Goal: Task Accomplishment & Management: Use online tool/utility

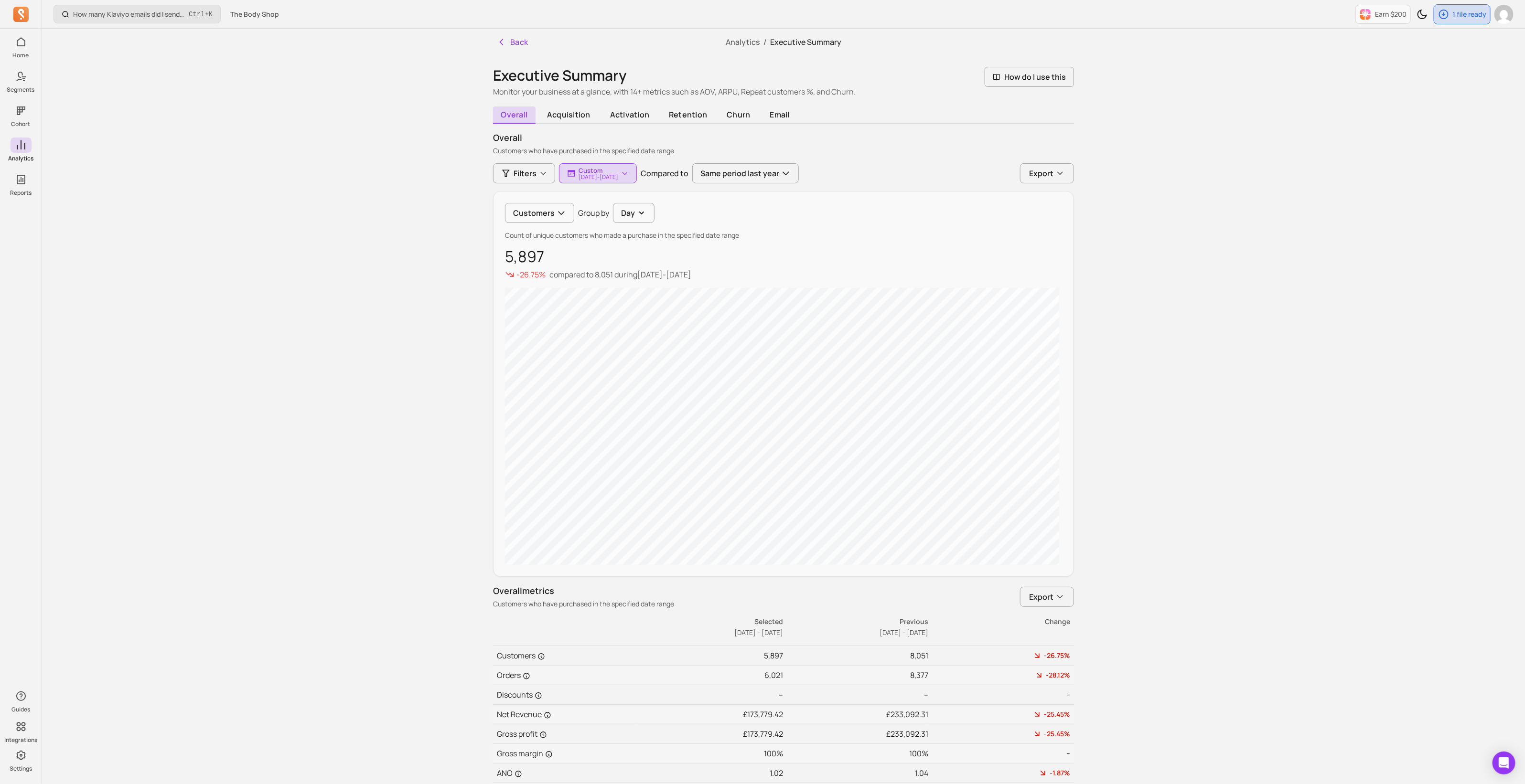
click at [1326, 173] on div "How many Klaviyo emails did I send, and how well did they perform? Ctrl + K The…" at bounding box center [783, 433] width 1483 height 866
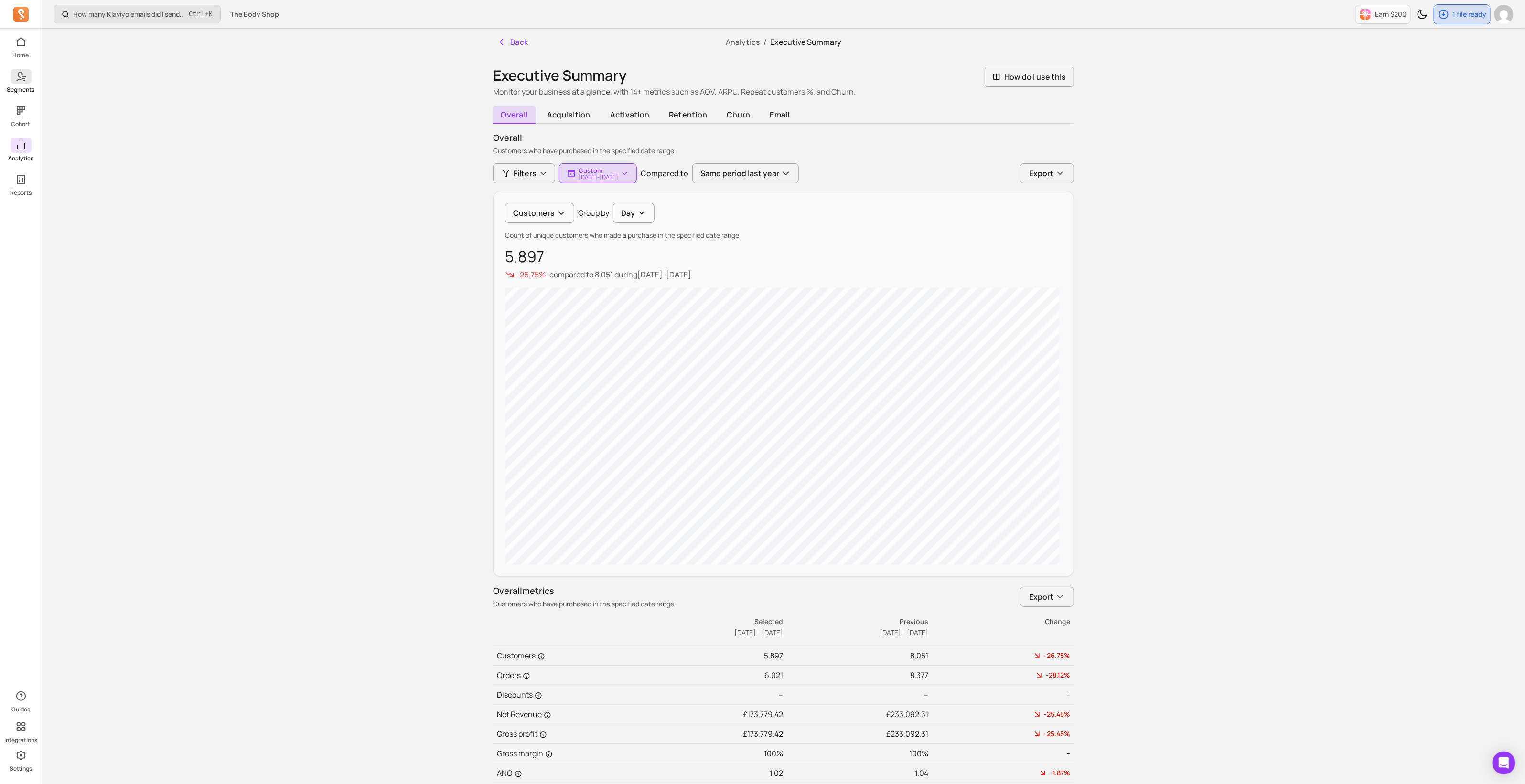
click at [26, 82] on span at bounding box center [21, 77] width 21 height 15
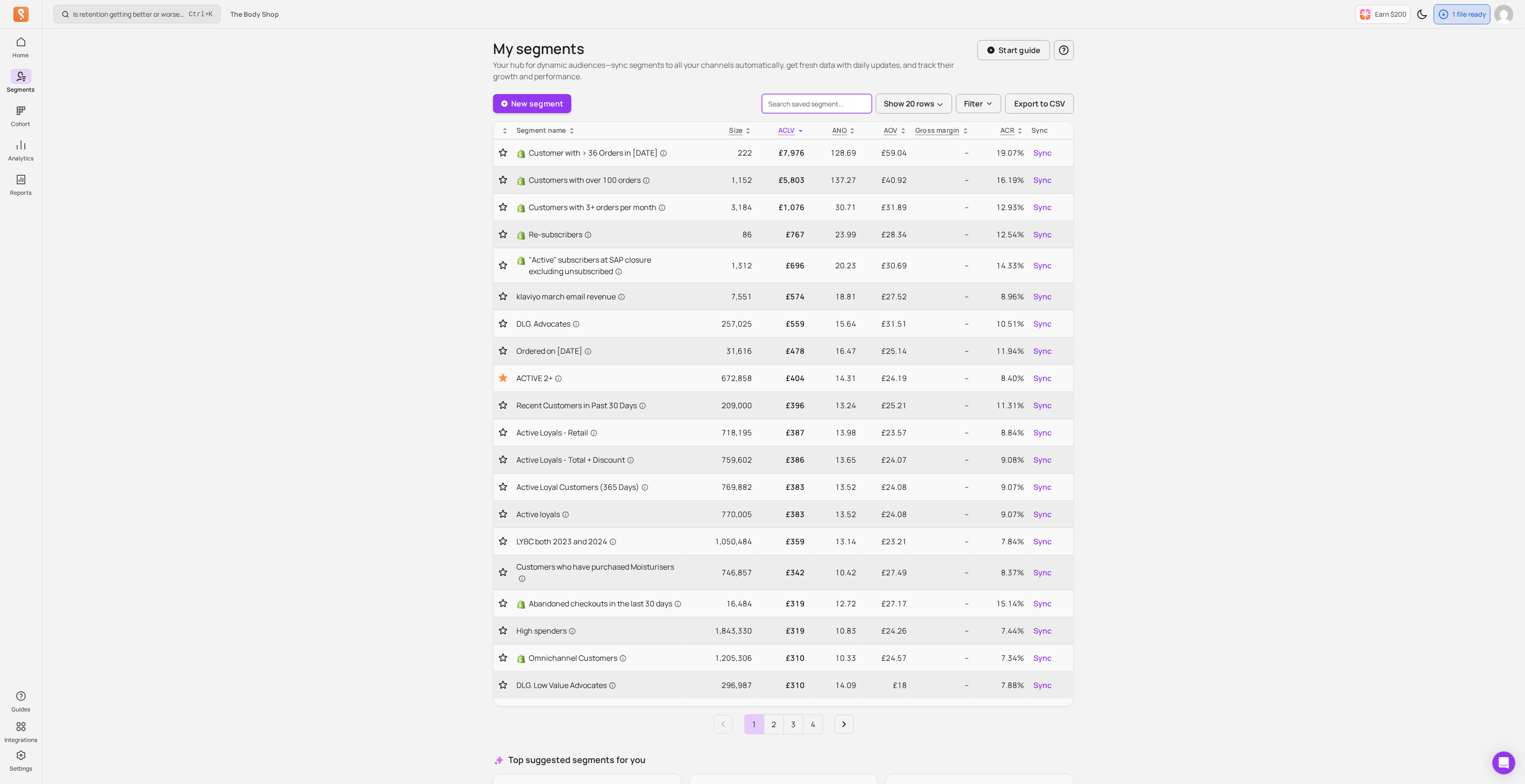
click at [800, 101] on input "search" at bounding box center [816, 104] width 110 height 19
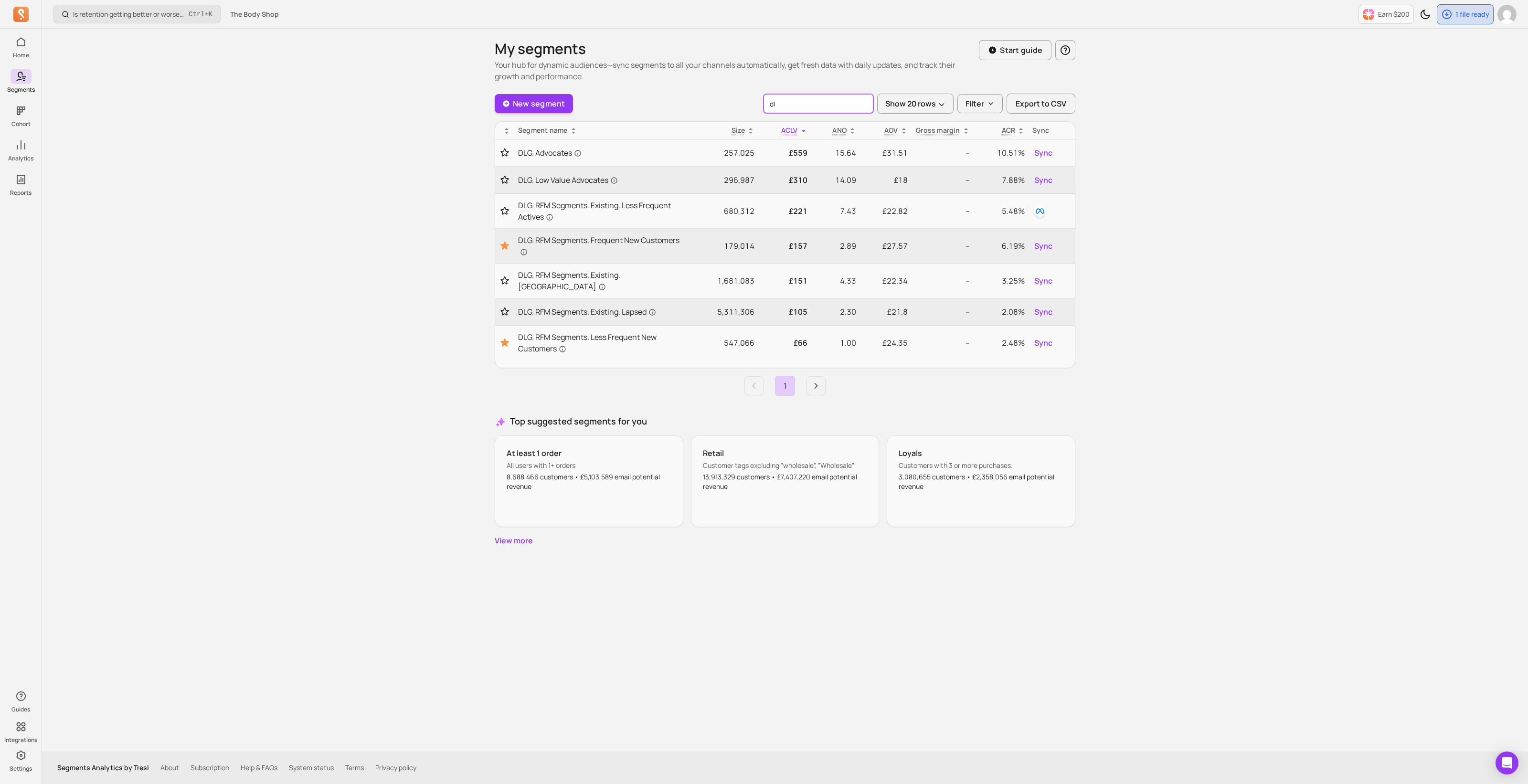
type input "dlg"
drag, startPoint x: 800, startPoint y: 101, endPoint x: 760, endPoint y: 97, distance: 40.2
click at [762, 97] on div "New segment dlg Show 20 rows Filter Export to CSV" at bounding box center [785, 104] width 581 height 20
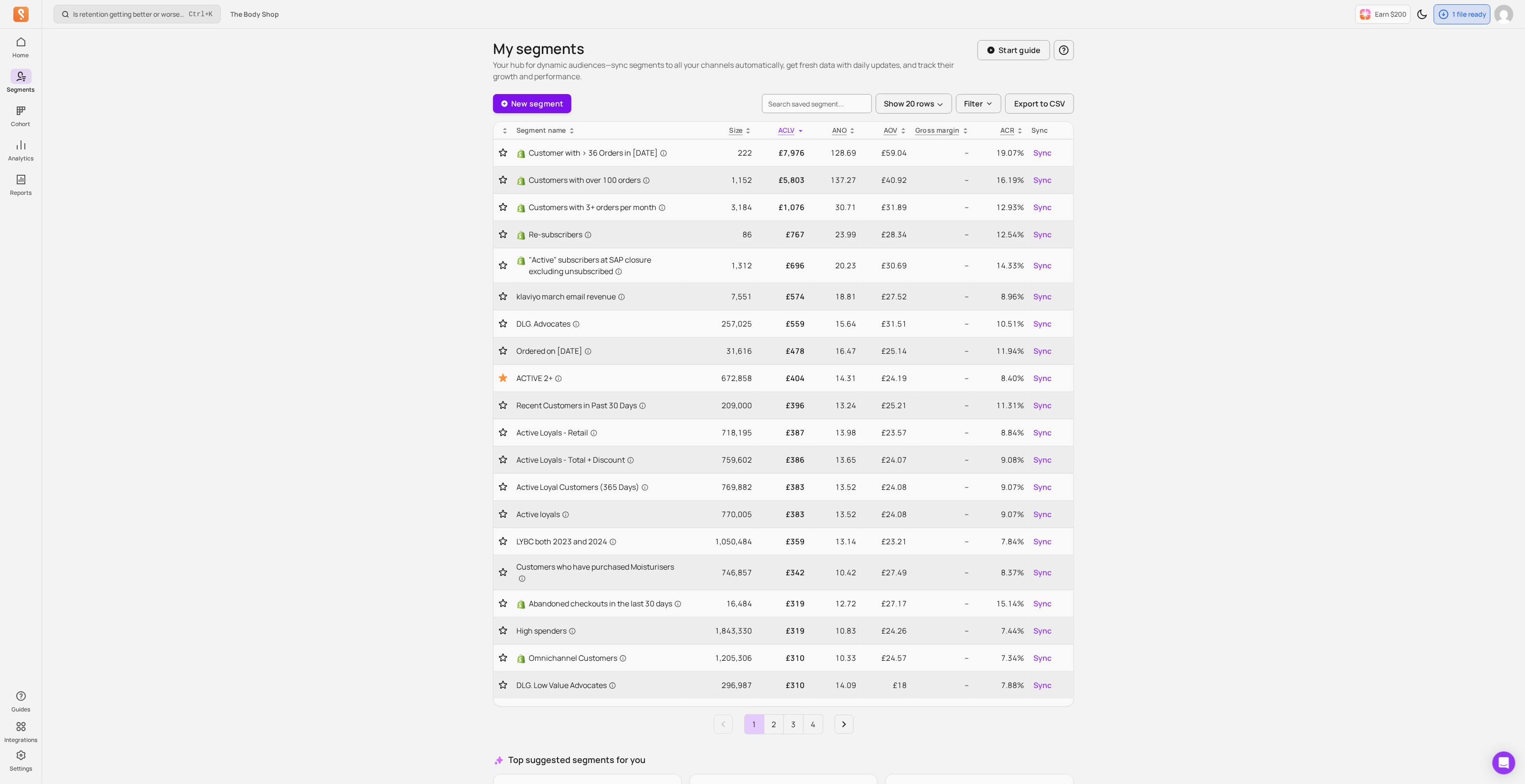
click at [542, 98] on link "New segment" at bounding box center [532, 104] width 78 height 19
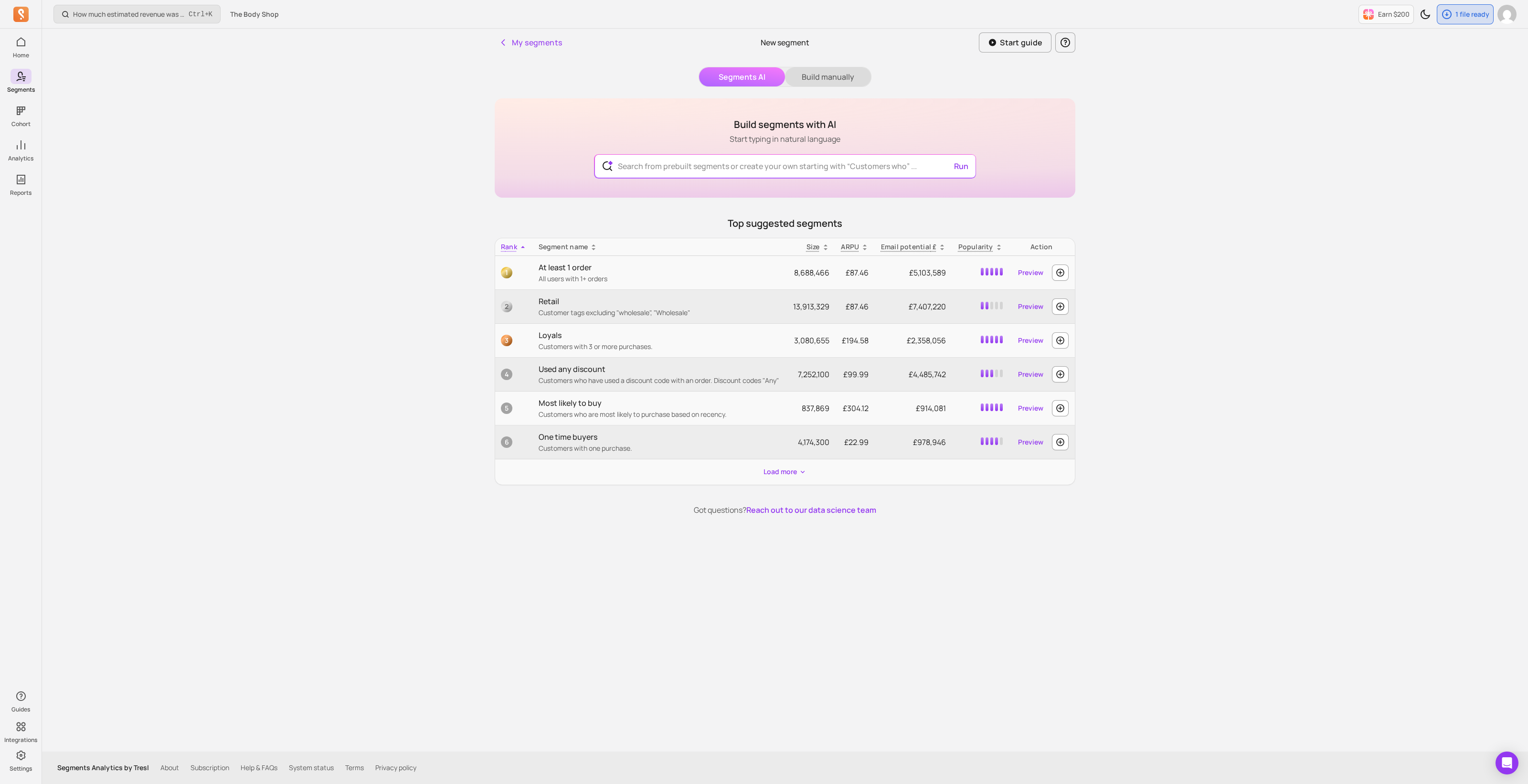
click at [848, 79] on button "Build manually" at bounding box center [827, 77] width 86 height 19
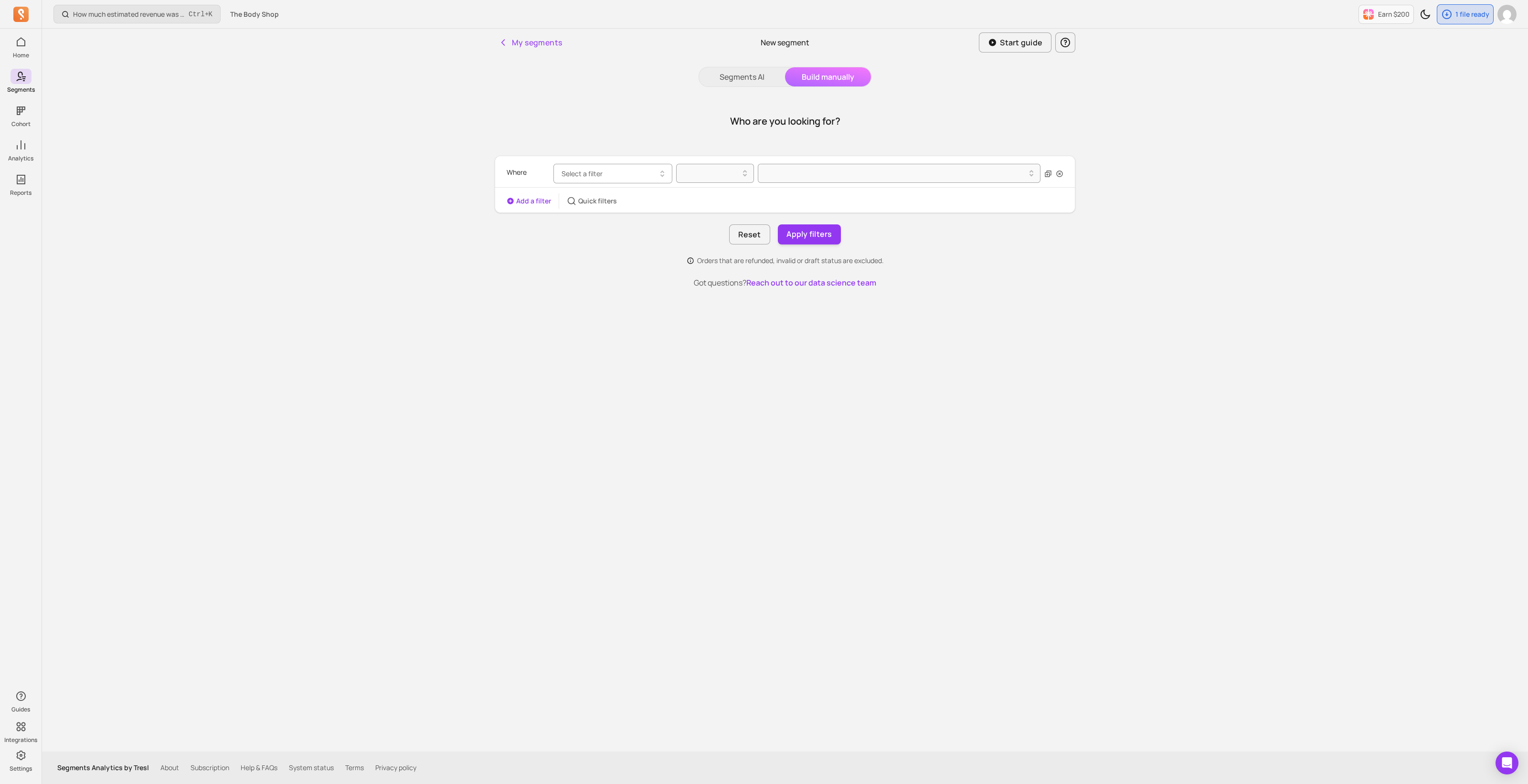
click at [605, 168] on button "Select a filter" at bounding box center [613, 173] width 119 height 20
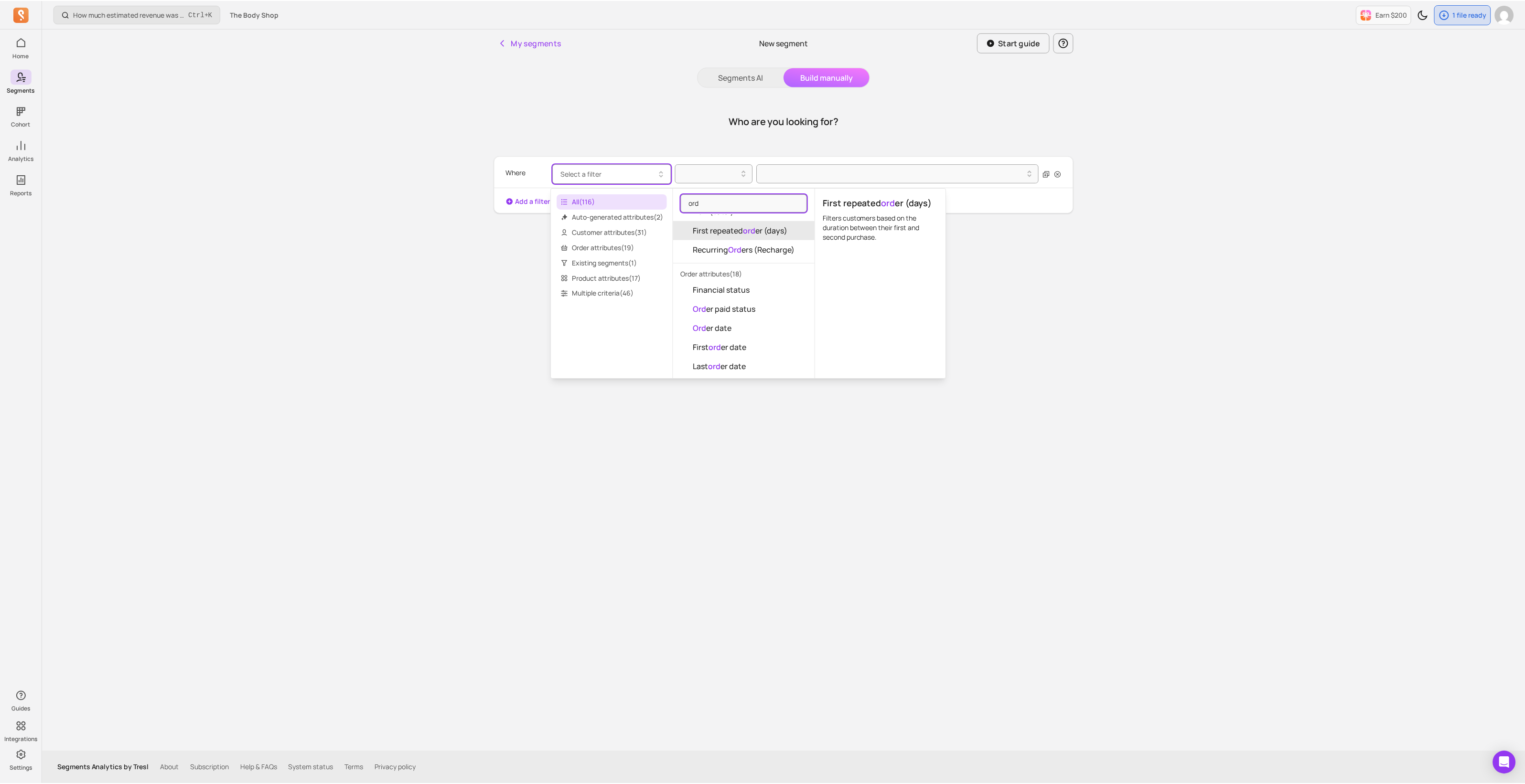
scroll to position [119, 0]
type input "ord"
click at [744, 309] on button "Ord er date" at bounding box center [745, 311] width 142 height 19
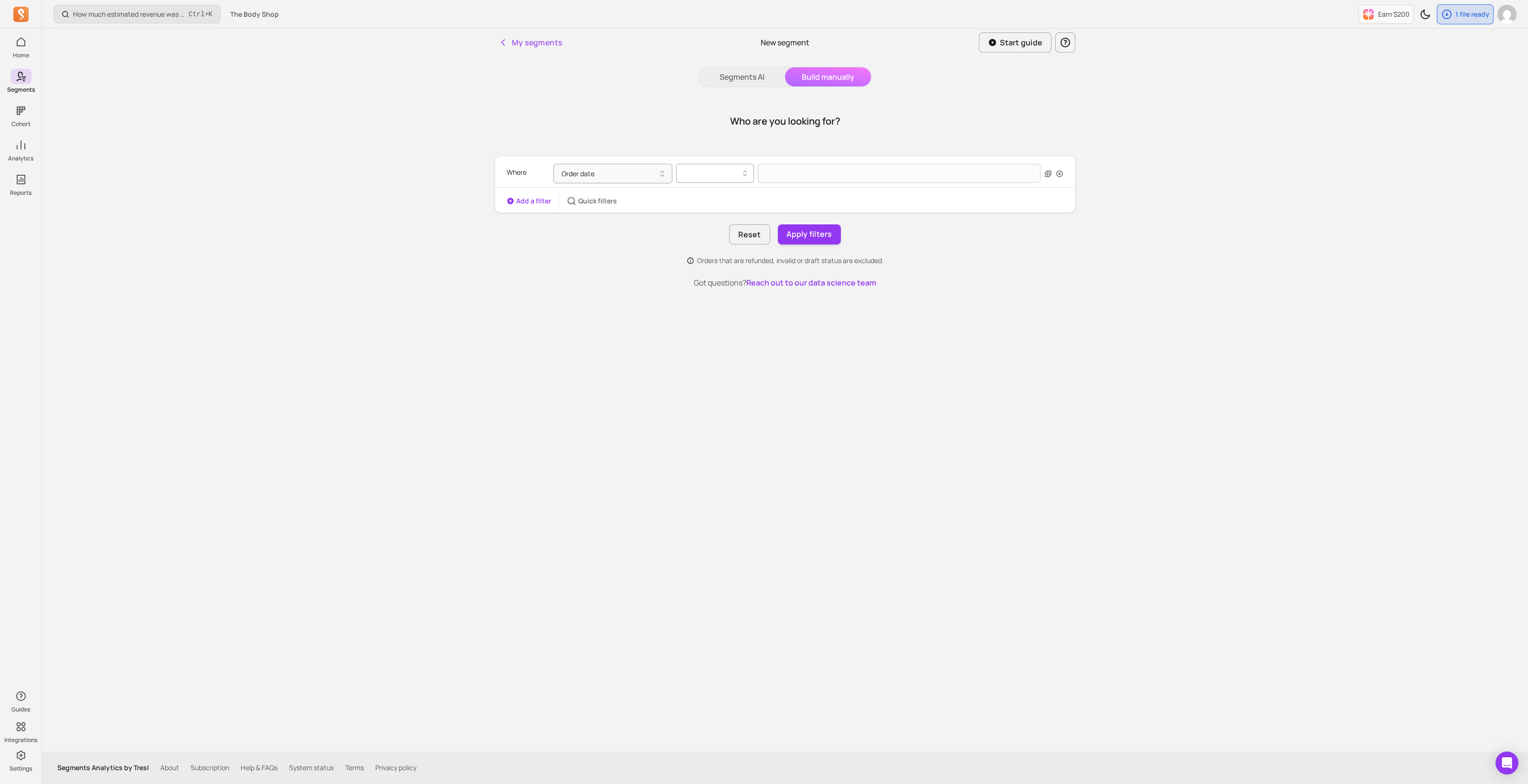
click at [723, 173] on div at bounding box center [711, 173] width 58 height 11
click at [728, 227] on div "between" at bounding box center [715, 232] width 77 height 17
click at [775, 170] on input "text" at bounding box center [827, 174] width 139 height 20
select select "2025"
select select "October"
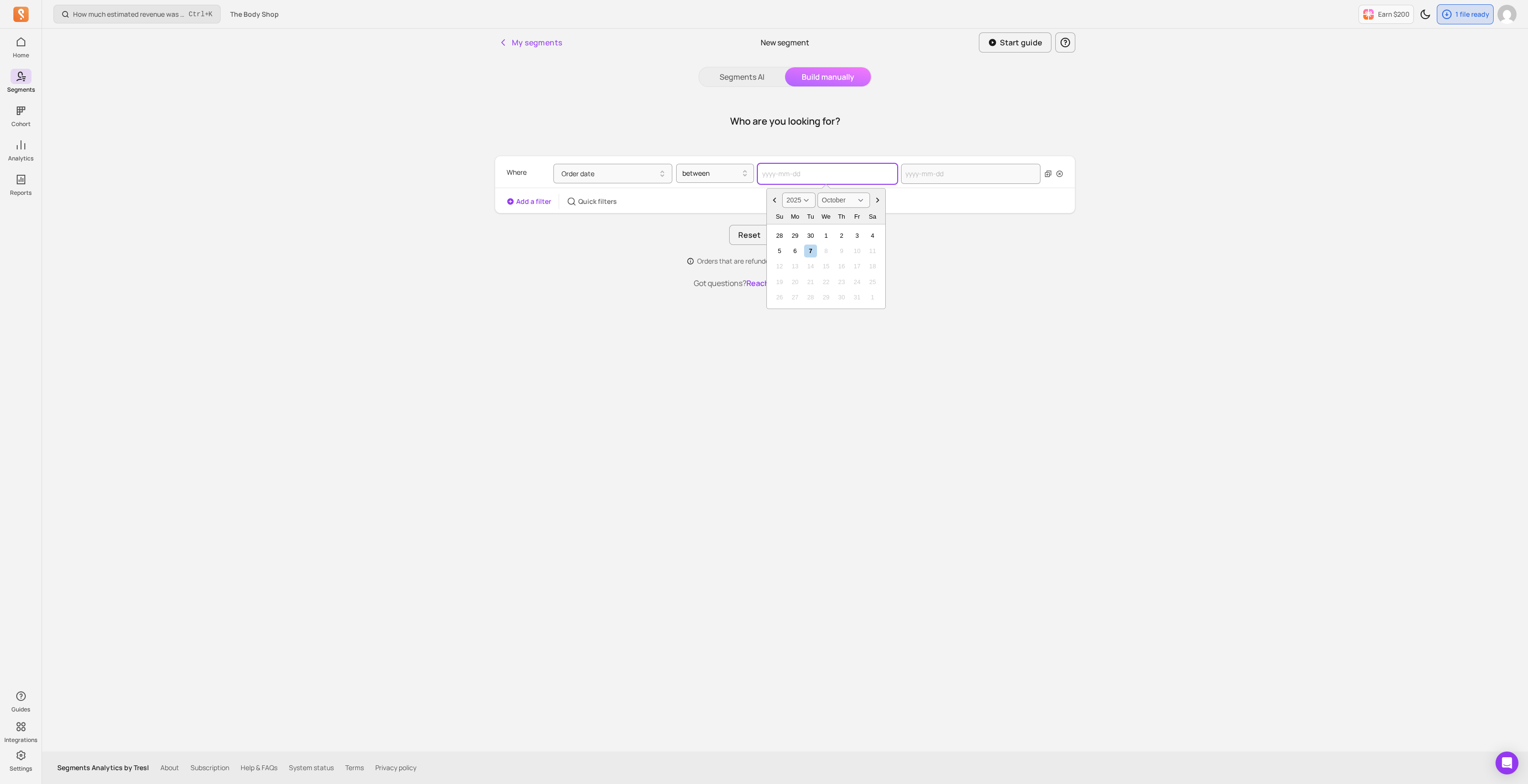
type input "0"
select select "2000"
select select "January"
type input "01"
select select "2001"
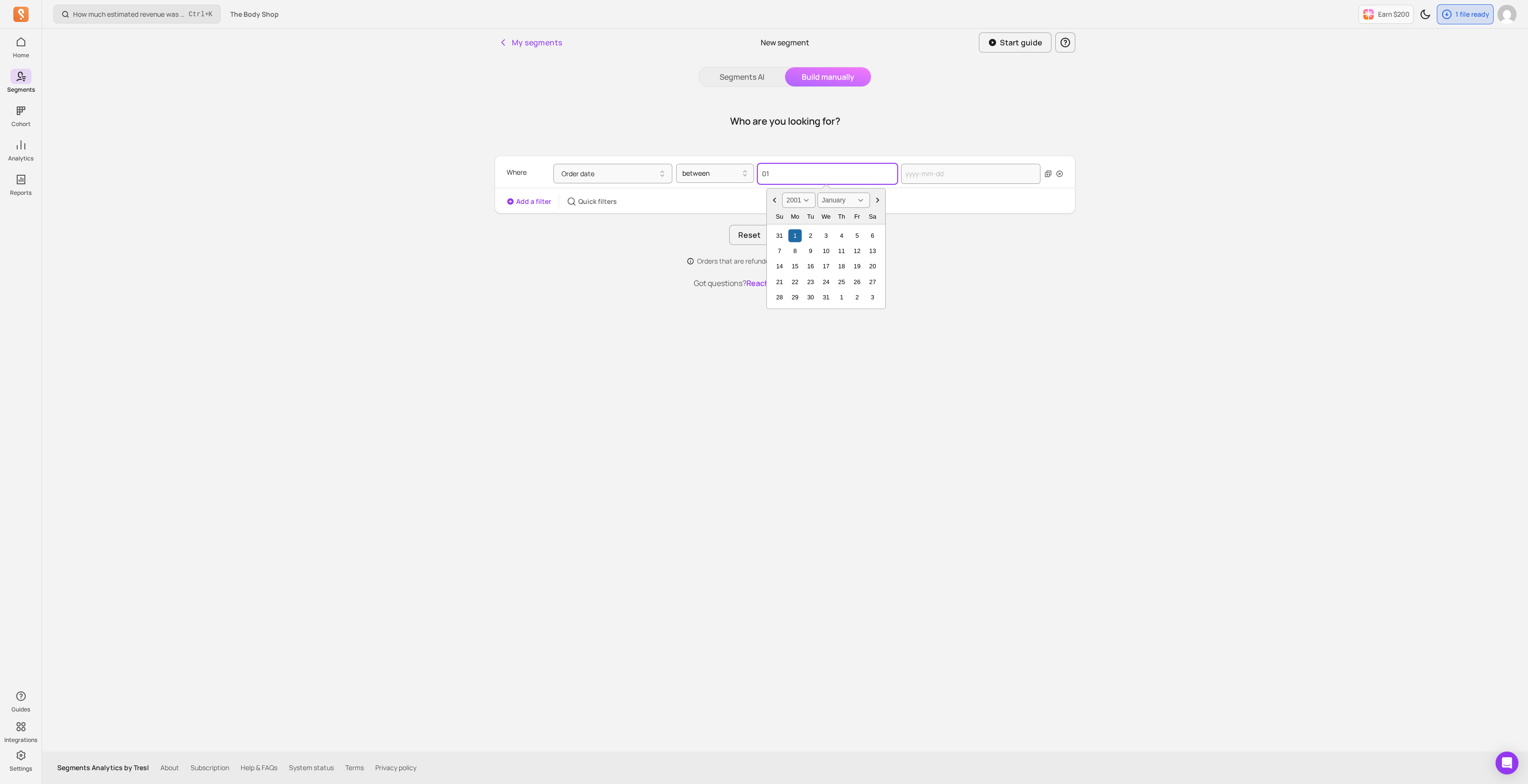
type input "010"
select select "October"
click at [766, 173] on input "01092024" at bounding box center [827, 174] width 139 height 20
click at [779, 170] on input "01/092024" at bounding box center [827, 174] width 139 height 20
type input "[DATE]"
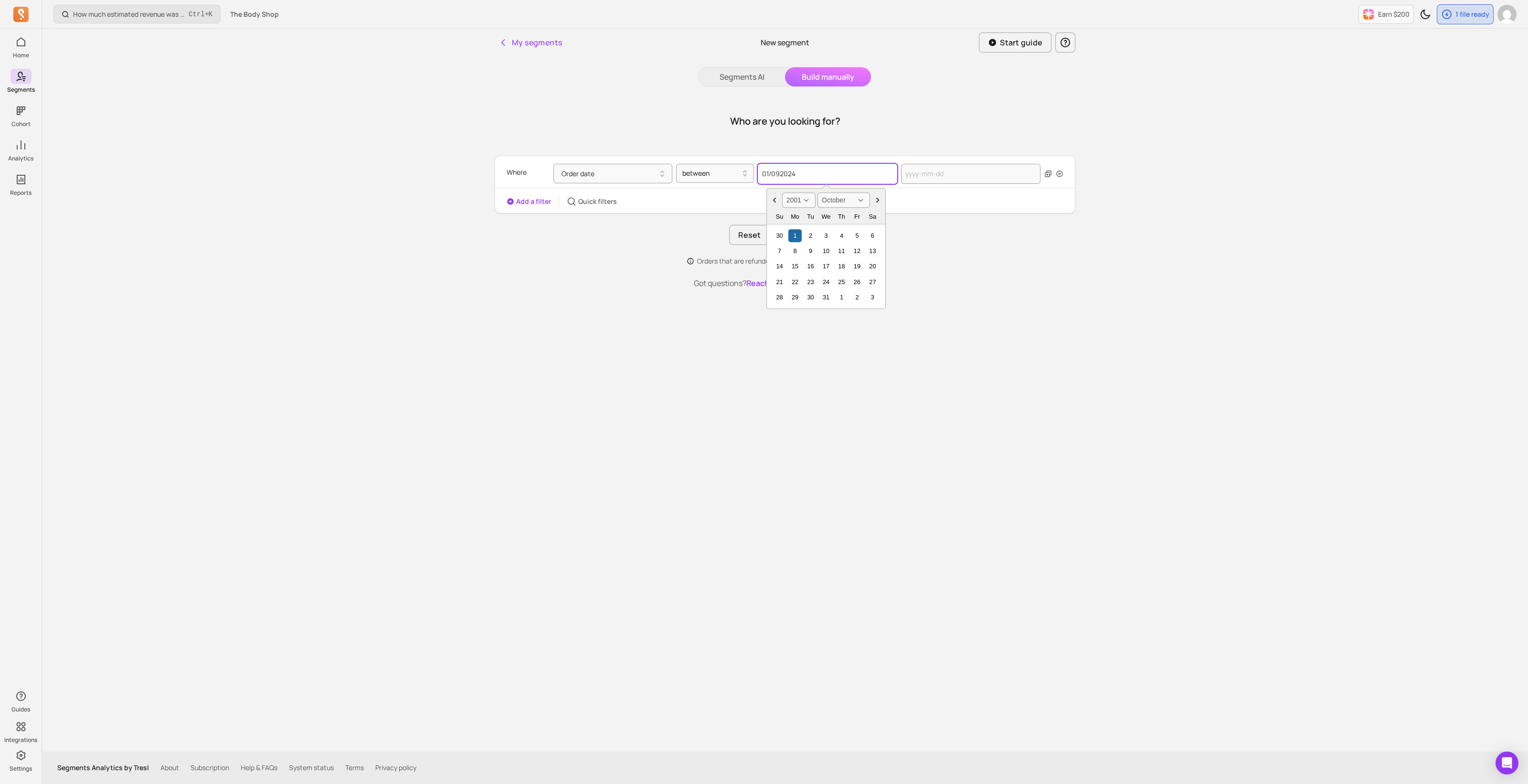
select select "2024"
select select "January"
type input "[DATE]"
click at [924, 205] on div "Add a filter Quick filters" at bounding box center [785, 202] width 580 height 15
click at [843, 173] on input "[DATE]" at bounding box center [827, 174] width 139 height 20
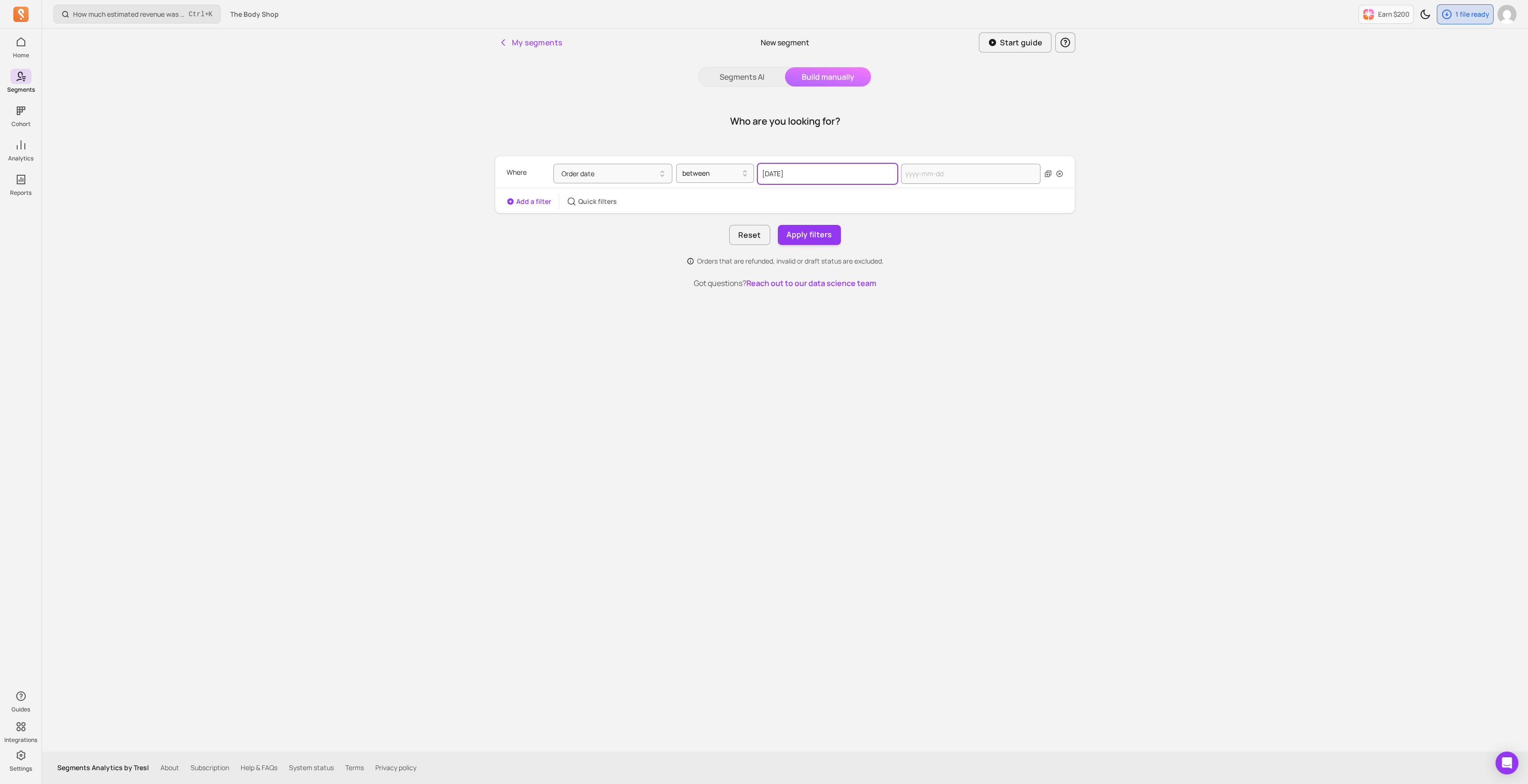
select select "2024"
drag, startPoint x: 780, startPoint y: 173, endPoint x: 801, endPoint y: 170, distance: 21.2
click at [801, 170] on input "[DATE]" at bounding box center [827, 174] width 139 height 20
type input "2024-09"
select select "September"
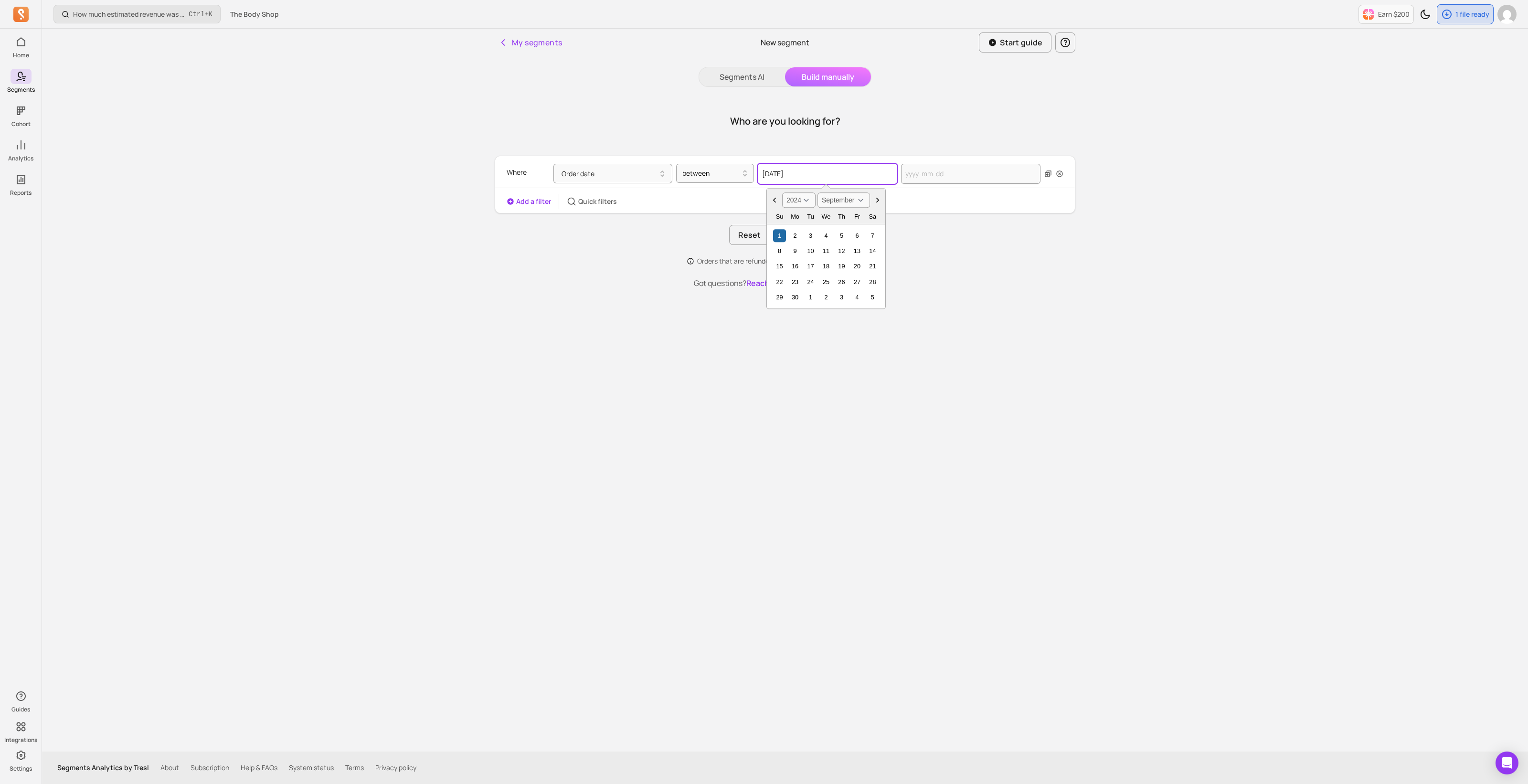
type input "[DATE]"
click at [946, 203] on div "Add a filter Quick filters" at bounding box center [785, 202] width 580 height 15
click at [948, 175] on input "text" at bounding box center [970, 174] width 139 height 20
select select "2025"
select select "October"
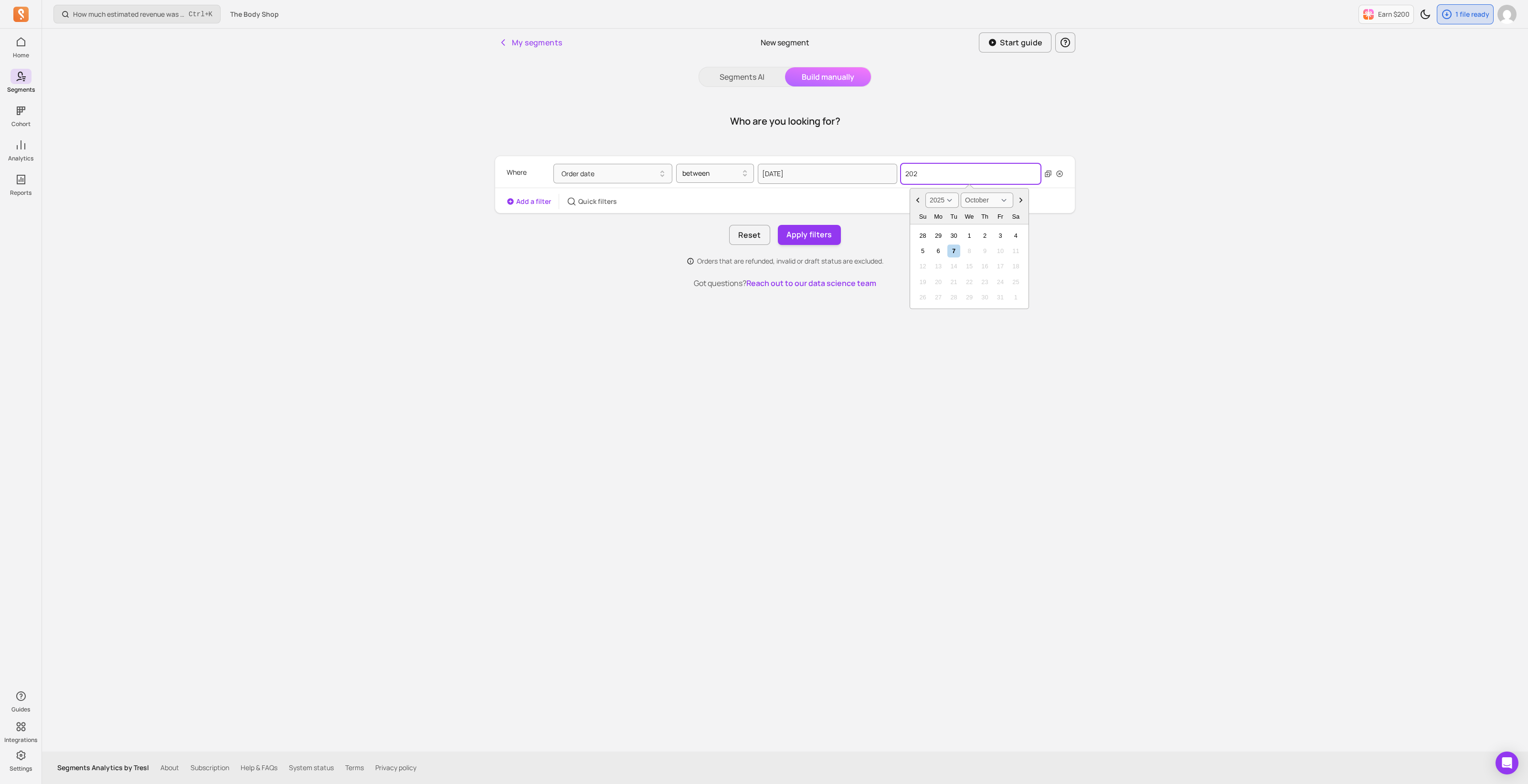
type input "2025"
select select "January"
type input "2025-08"
select select "August"
type input "[DATE]"
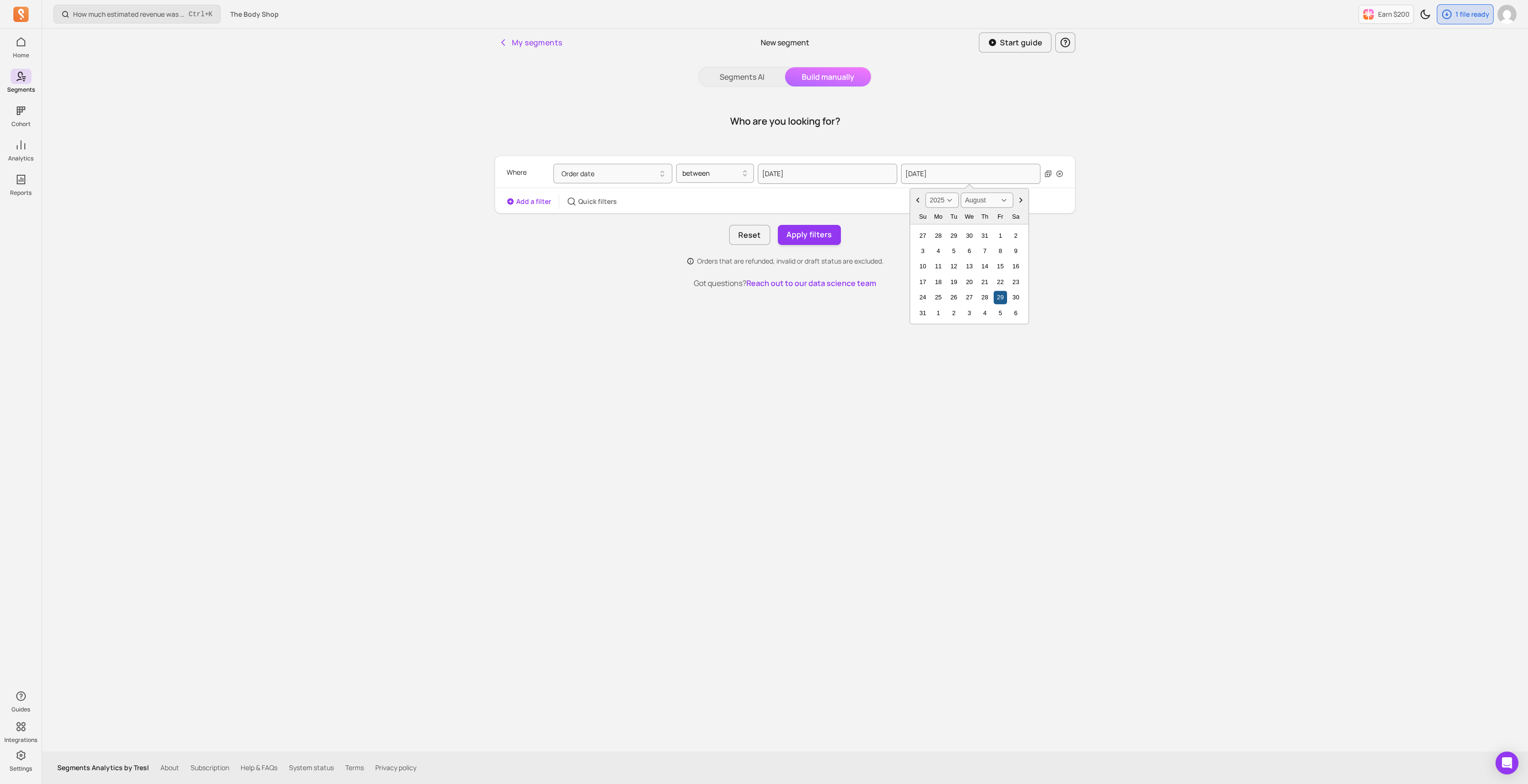
click at [998, 296] on div "29" at bounding box center [1000, 298] width 13 height 13
click at [819, 232] on button "Apply filters" at bounding box center [809, 235] width 63 height 20
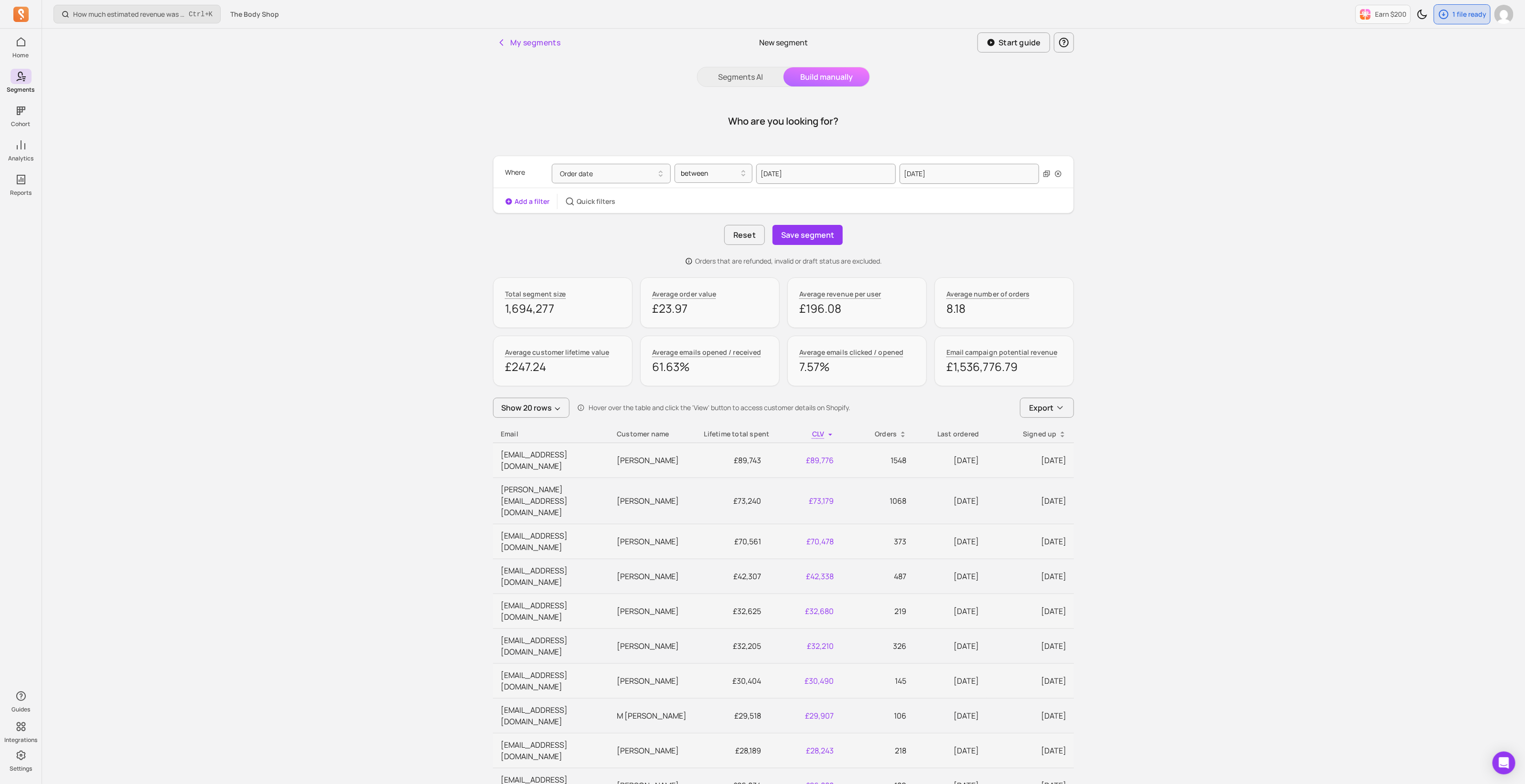
click at [528, 435] on div "Email" at bounding box center [551, 434] width 101 height 9
click at [634, 433] on p "Customer name" at bounding box center [652, 434] width 72 height 9
drag, startPoint x: 551, startPoint y: 308, endPoint x: 490, endPoint y: 309, distance: 61.0
click at [490, 309] on div "My segments New segment Start guide Segments AI Build manually Who are you look…" at bounding box center [783, 646] width 611 height 1235
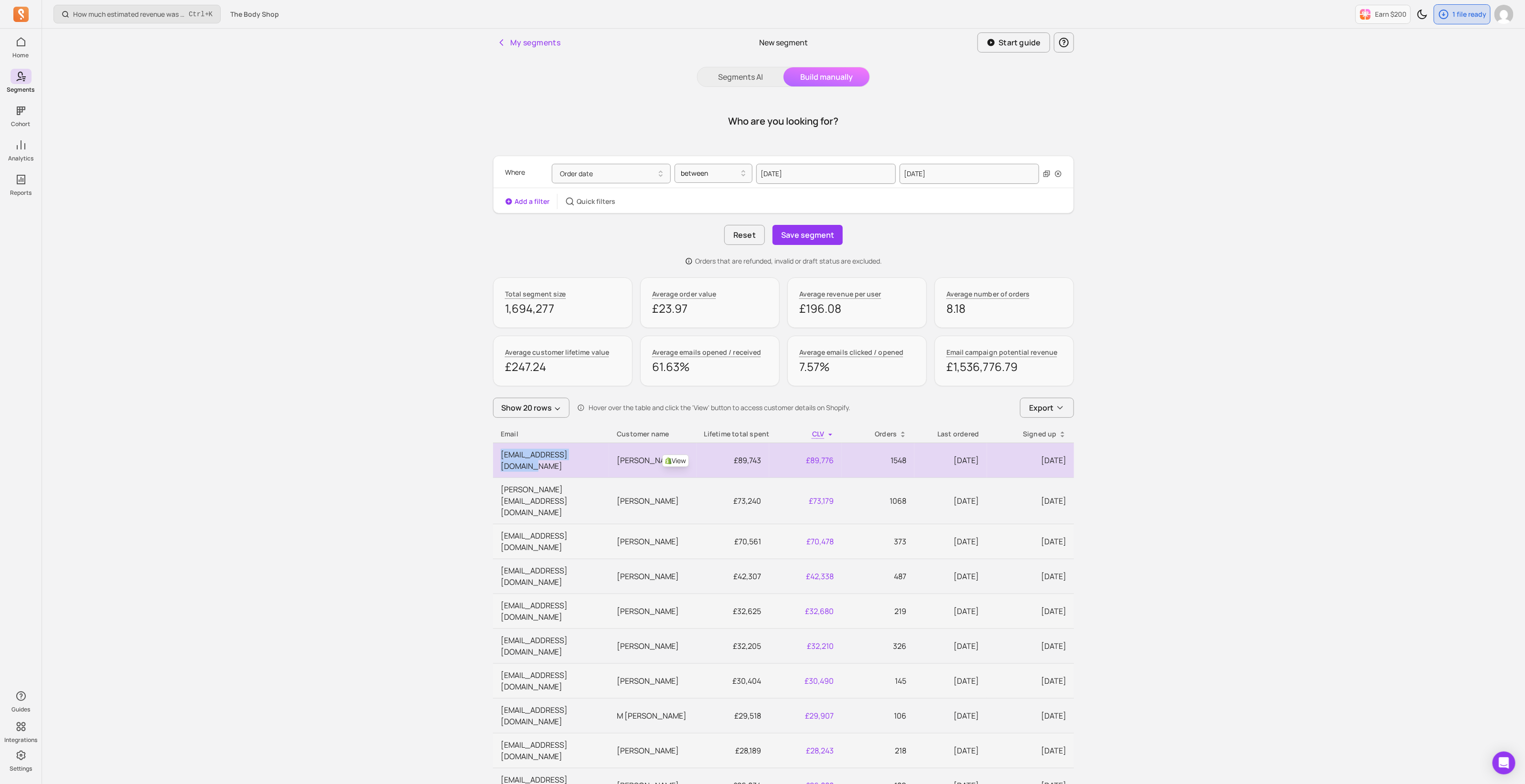
drag, startPoint x: 501, startPoint y: 453, endPoint x: 595, endPoint y: 454, distance: 94.0
click at [595, 454] on td "[EMAIL_ADDRESS][DOMAIN_NAME]" at bounding box center [551, 460] width 116 height 35
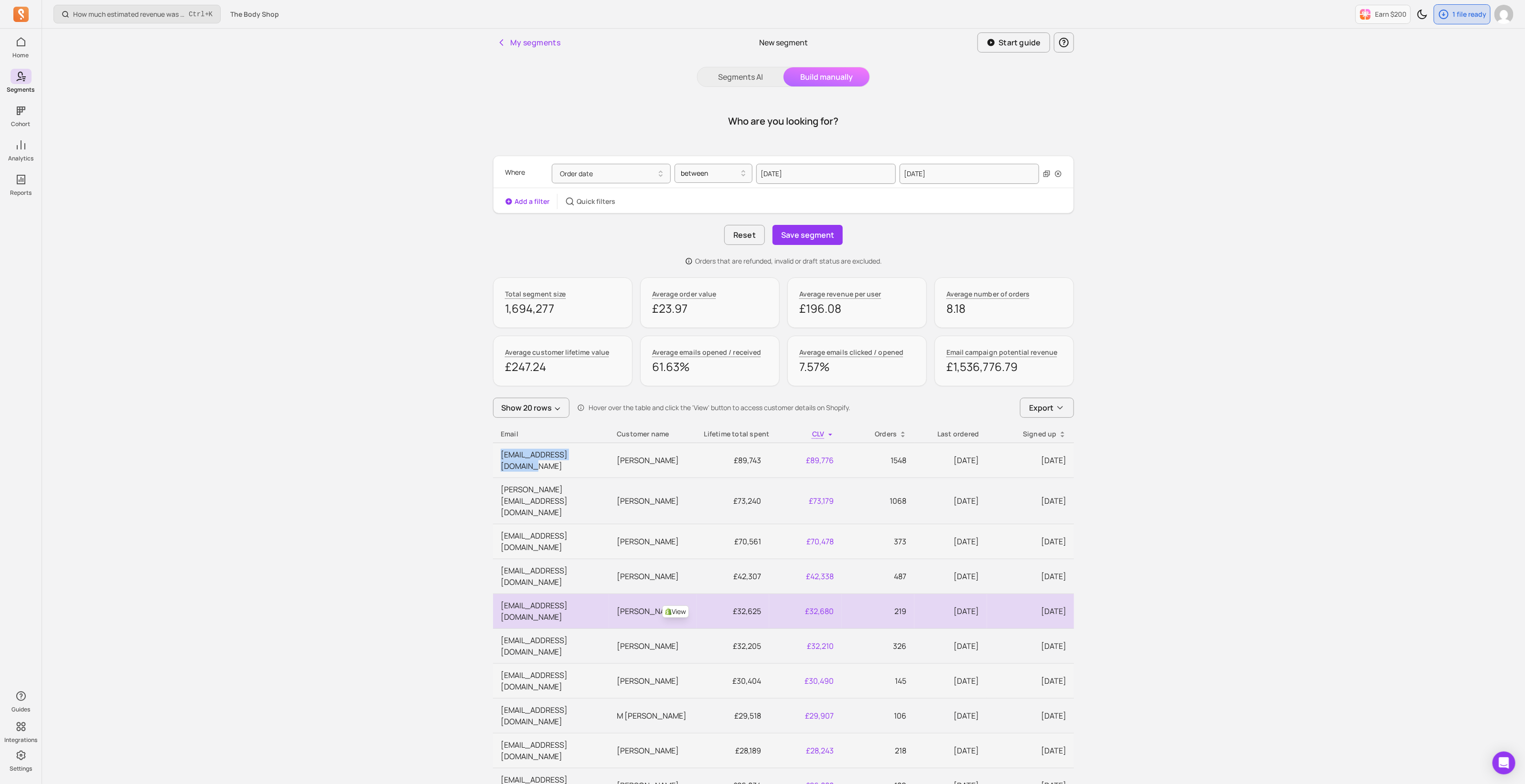
copy td "[EMAIL_ADDRESS][DOMAIN_NAME]"
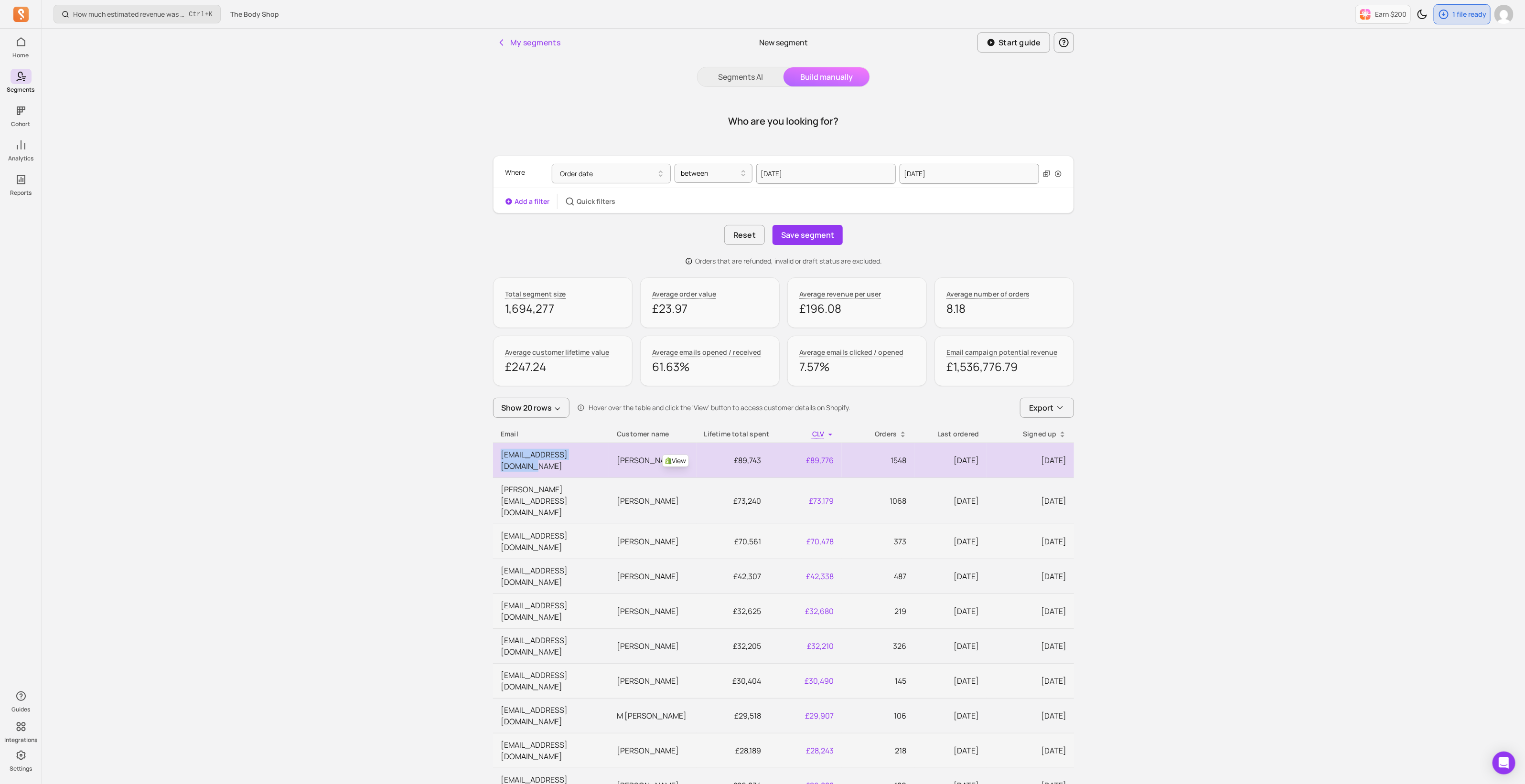
copy td "[EMAIL_ADDRESS][DOMAIN_NAME]"
